Goal: Task Accomplishment & Management: Complete application form

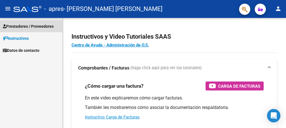
click at [44, 25] on span "Prestadores / Proveedores" at bounding box center [28, 26] width 51 height 6
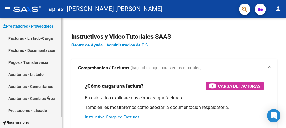
click at [39, 39] on link "Facturas - Listado/Carga" at bounding box center [31, 38] width 62 height 12
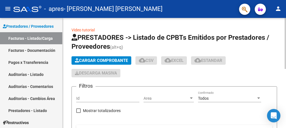
click at [90, 60] on span "Cargar Comprobante" at bounding box center [101, 60] width 53 height 5
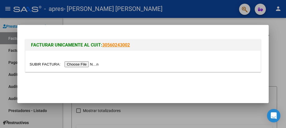
click at [89, 63] on input "file" at bounding box center [65, 64] width 71 height 6
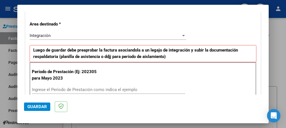
scroll to position [123, 0]
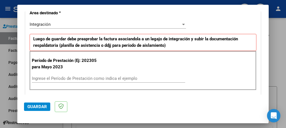
click at [129, 77] on input "Ingrese el Período de Prestación como indica el ejemplo" at bounding box center [108, 78] width 153 height 5
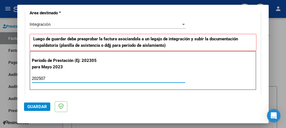
type input "202507"
click at [38, 106] on span "Guardar" at bounding box center [37, 106] width 20 height 5
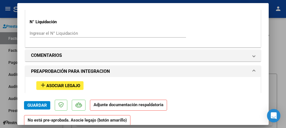
scroll to position [469, 0]
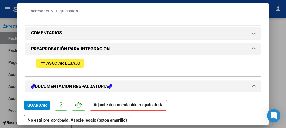
click at [76, 61] on span "Asociar Legajo" at bounding box center [63, 63] width 34 height 5
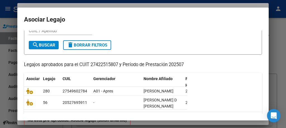
scroll to position [34, 0]
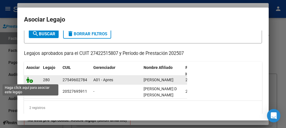
click at [31, 80] on icon at bounding box center [29, 80] width 7 height 6
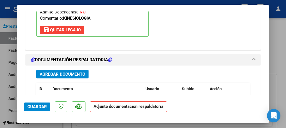
scroll to position [595, 0]
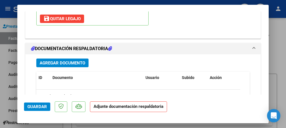
click at [80, 60] on span "Agregar Documento" at bounding box center [63, 62] width 46 height 5
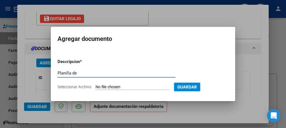
type input "Planilla de asistencia"
click at [110, 88] on input "Seleccionar Archivo" at bounding box center [133, 86] width 74 height 5
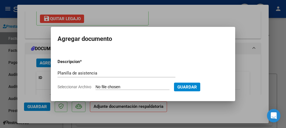
type input "C:\fakepath\Planilla Greco julio ki.pdf"
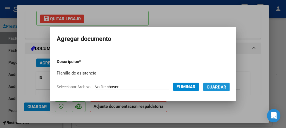
click at [215, 88] on span "Guardar" at bounding box center [217, 86] width 20 height 5
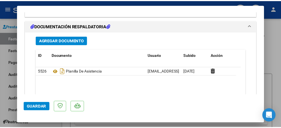
scroll to position [629, 0]
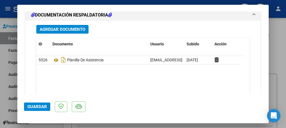
click at [44, 104] on span "Guardar" at bounding box center [37, 106] width 20 height 5
click at [7, 102] on div at bounding box center [143, 64] width 286 height 128
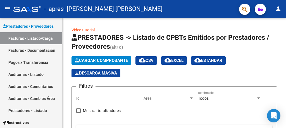
click at [280, 9] on mat-icon "person" at bounding box center [278, 8] width 7 height 7
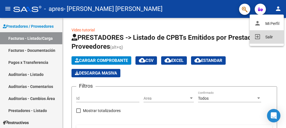
click at [270, 37] on button "exit_to_app Salir" at bounding box center [267, 36] width 34 height 13
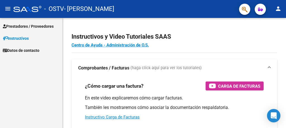
click at [43, 27] on span "Prestadores / Proveedores" at bounding box center [28, 26] width 51 height 6
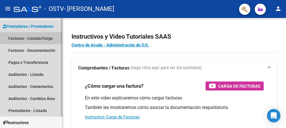
click at [43, 39] on link "Facturas - Listado/Carga" at bounding box center [31, 38] width 62 height 12
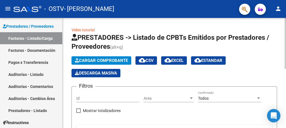
click at [286, 87] on div at bounding box center [285, 73] width 1 height 110
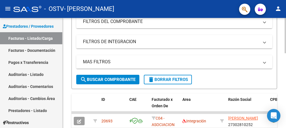
scroll to position [13, 0]
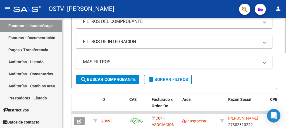
click at [285, 108] on div at bounding box center [285, 73] width 1 height 110
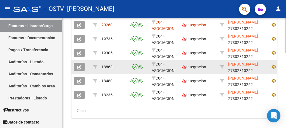
scroll to position [1, 0]
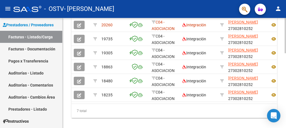
click at [285, 84] on div at bounding box center [285, 73] width 1 height 110
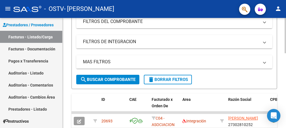
scroll to position [13, 0]
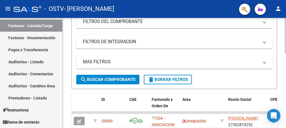
click at [285, 94] on div at bounding box center [285, 73] width 1 height 110
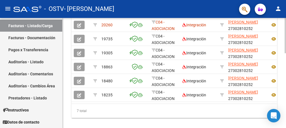
click at [286, 85] on div at bounding box center [285, 73] width 1 height 110
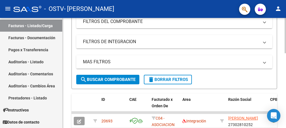
click at [286, 92] on div at bounding box center [285, 73] width 1 height 110
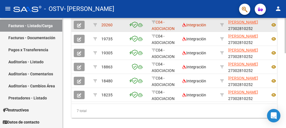
click at [78, 24] on icon "button" at bounding box center [79, 25] width 4 height 4
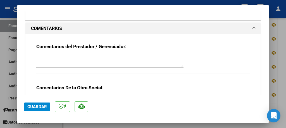
scroll to position [480, 0]
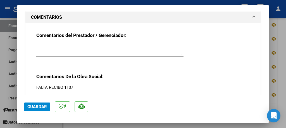
click at [286, 82] on div at bounding box center [143, 64] width 286 height 128
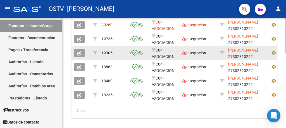
scroll to position [219, 0]
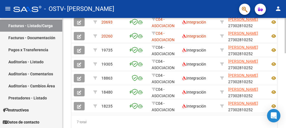
scroll to position [197, 0]
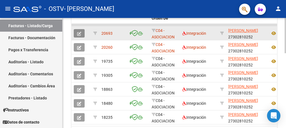
click at [79, 32] on icon "button" at bounding box center [79, 34] width 4 height 4
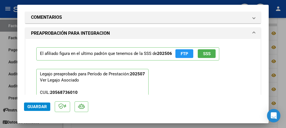
scroll to position [469, 0]
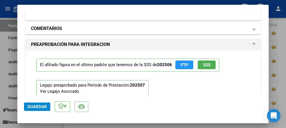
click at [253, 25] on span at bounding box center [254, 28] width 2 height 7
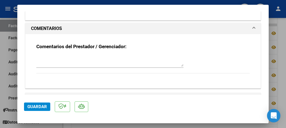
drag, startPoint x: 249, startPoint y: 22, endPoint x: 256, endPoint y: 74, distance: 52.6
click at [256, 74] on div "COMENTARIOS Comentarios del Prestador / Gerenciador:" at bounding box center [143, 56] width 238 height 66
click at [249, 39] on div "Comentarios del Prestador / Gerenciador:" at bounding box center [143, 58] width 222 height 49
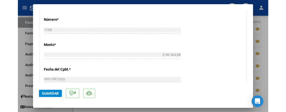
scroll to position [241, 0]
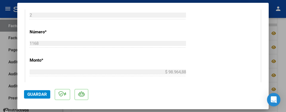
click at [286, 64] on div at bounding box center [143, 56] width 286 height 112
type input "$ 0,00"
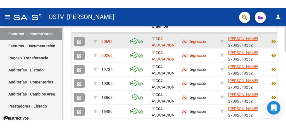
scroll to position [197, 0]
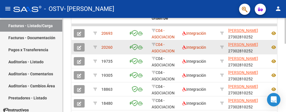
click at [78, 49] on icon "button" at bounding box center [79, 48] width 4 height 4
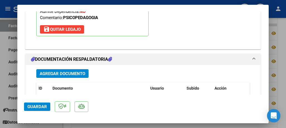
scroll to position [681, 0]
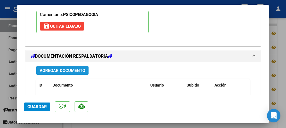
click at [75, 68] on span "Agregar Documento" at bounding box center [63, 70] width 46 height 5
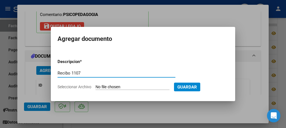
type input "Recibo 1107"
click at [111, 87] on input "Seleccionar Archivo" at bounding box center [133, 86] width 74 height 5
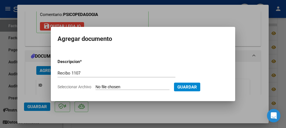
type input "C:\fakepath\Rec 1107 Petraglia-Spina.pdf"
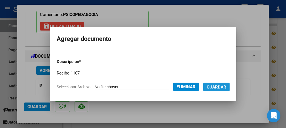
click at [215, 87] on span "Guardar" at bounding box center [217, 86] width 20 height 5
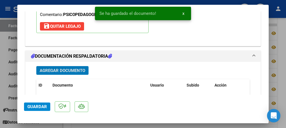
click at [37, 106] on span "Guardar" at bounding box center [37, 106] width 20 height 5
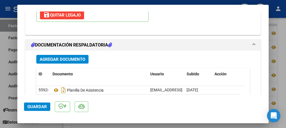
scroll to position [704, 0]
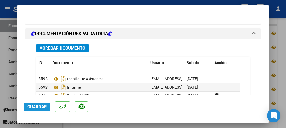
click at [35, 109] on span "Guardar" at bounding box center [37, 106] width 20 height 5
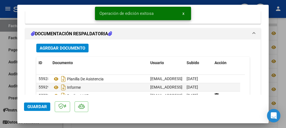
click at [0, 81] on div at bounding box center [143, 64] width 286 height 128
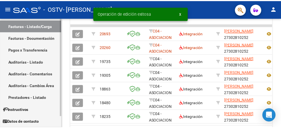
scroll to position [197, 0]
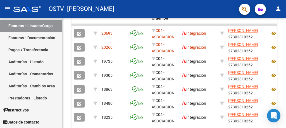
click at [278, 10] on mat-icon "person" at bounding box center [278, 8] width 7 height 7
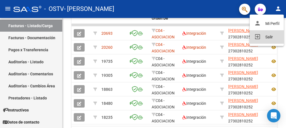
click at [271, 35] on button "exit_to_app Salir" at bounding box center [267, 36] width 34 height 13
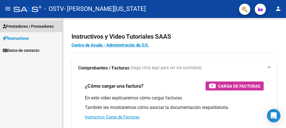
click at [44, 27] on span "Prestadores / Proveedores" at bounding box center [28, 26] width 51 height 6
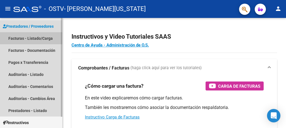
click at [43, 40] on link "Facturas - Listado/Carga" at bounding box center [31, 38] width 62 height 12
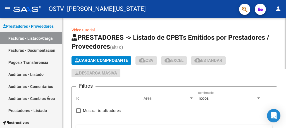
click at [286, 83] on div at bounding box center [285, 73] width 1 height 110
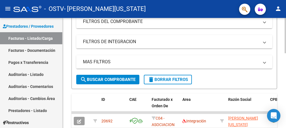
click at [285, 100] on div at bounding box center [285, 73] width 1 height 110
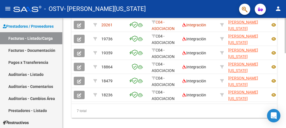
click at [286, 85] on div at bounding box center [285, 73] width 1 height 110
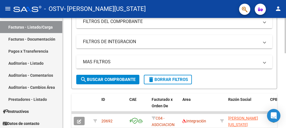
scroll to position [13, 0]
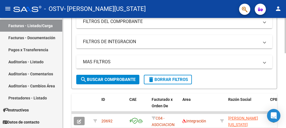
click at [286, 89] on div at bounding box center [285, 73] width 1 height 110
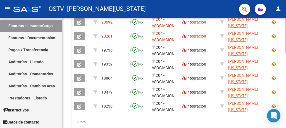
scroll to position [197, 0]
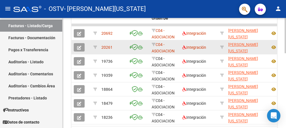
click at [79, 46] on icon "button" at bounding box center [79, 48] width 4 height 4
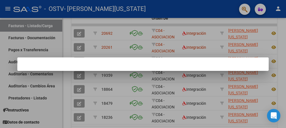
click at [107, 46] on div at bounding box center [143, 64] width 286 height 128
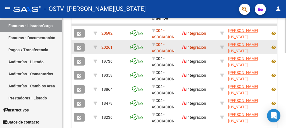
click at [114, 48] on div "20261" at bounding box center [112, 47] width 23 height 6
click at [119, 47] on div "20261" at bounding box center [112, 47] width 23 height 6
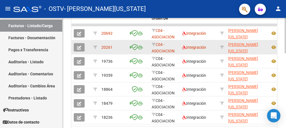
click at [106, 50] on div "20261" at bounding box center [112, 47] width 23 height 6
click at [82, 47] on button "button" at bounding box center [79, 47] width 11 height 8
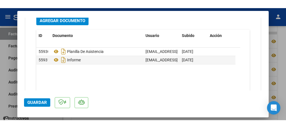
scroll to position [726, 0]
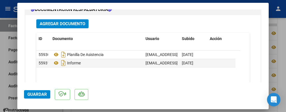
click at [75, 22] on span "Agregar Documento" at bounding box center [63, 24] width 46 height 5
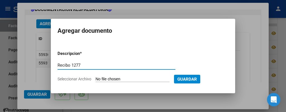
type input "Recibo 1277"
click at [109, 78] on input "Seleccionar Archivo" at bounding box center [133, 79] width 74 height 5
type input "C:\fakepath\Rec 1277 [PERSON_NAME].pdf"
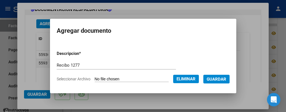
click at [210, 77] on span "Guardar" at bounding box center [217, 79] width 20 height 5
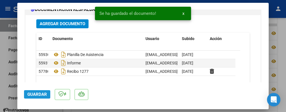
click at [40, 93] on span "Guardar" at bounding box center [37, 94] width 20 height 5
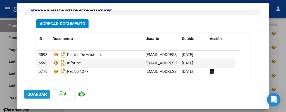
click at [42, 96] on span "Guardar" at bounding box center [37, 94] width 20 height 5
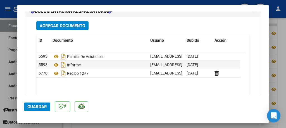
click at [282, 96] on div at bounding box center [143, 64] width 286 height 128
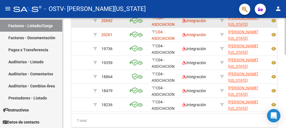
scroll to position [197, 0]
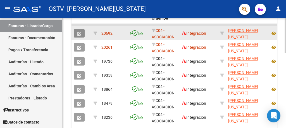
click at [75, 32] on button "button" at bounding box center [79, 33] width 11 height 8
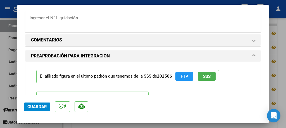
scroll to position [458, 0]
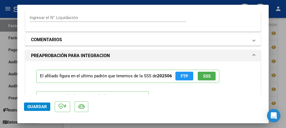
click at [253, 36] on span at bounding box center [254, 39] width 2 height 7
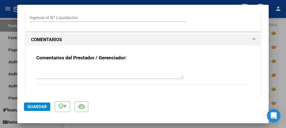
scroll to position [436, 0]
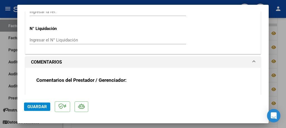
click at [285, 78] on div at bounding box center [143, 64] width 286 height 128
click at [285, 78] on div at bounding box center [285, 73] width 1 height 110
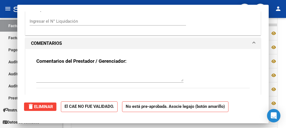
click at [285, 53] on div at bounding box center [285, 35] width 1 height 35
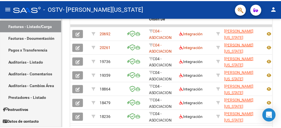
scroll to position [158, 0]
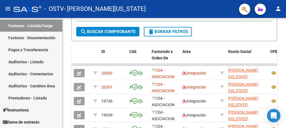
click at [279, 8] on mat-icon "person" at bounding box center [278, 8] width 7 height 7
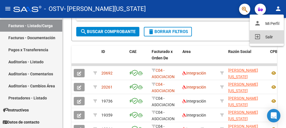
click at [270, 38] on button "exit_to_app Salir" at bounding box center [267, 36] width 34 height 13
